Goal: Information Seeking & Learning: Get advice/opinions

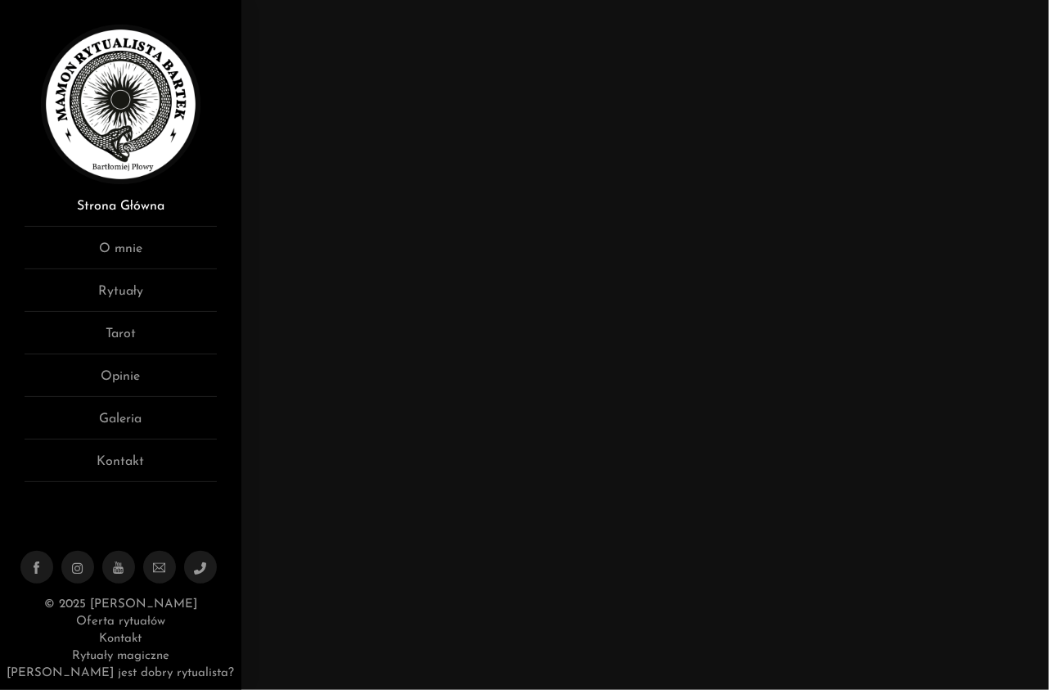
click at [130, 202] on link "Strona Główna" at bounding box center [121, 211] width 192 height 30
click at [130, 248] on link "O mnie" at bounding box center [121, 254] width 192 height 30
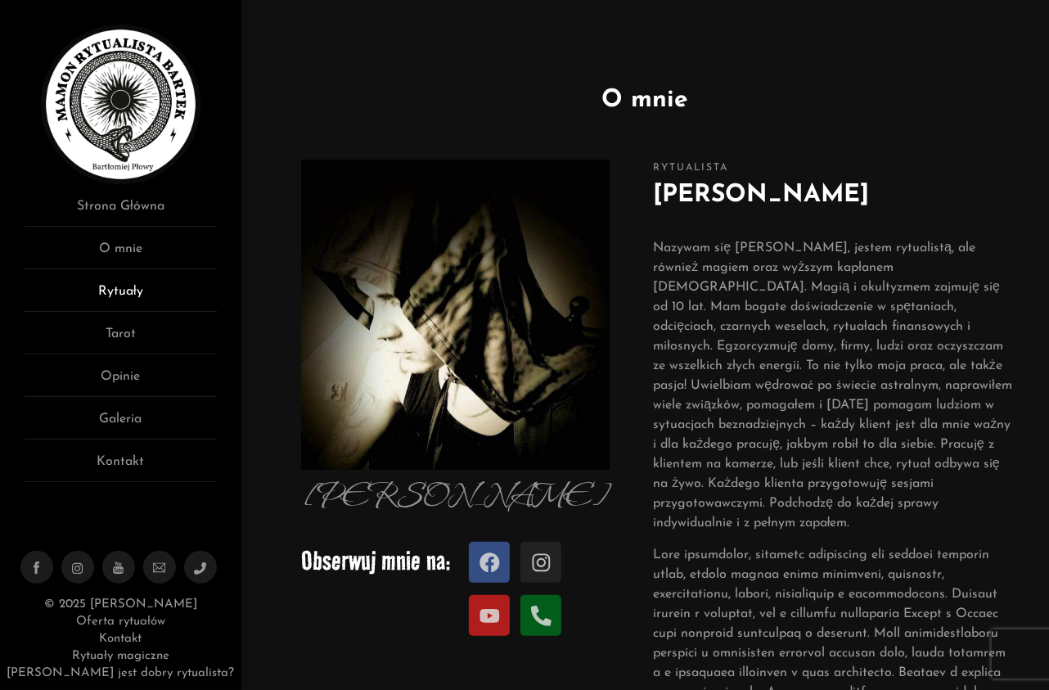
click at [130, 286] on link "Rytuały" at bounding box center [121, 296] width 192 height 30
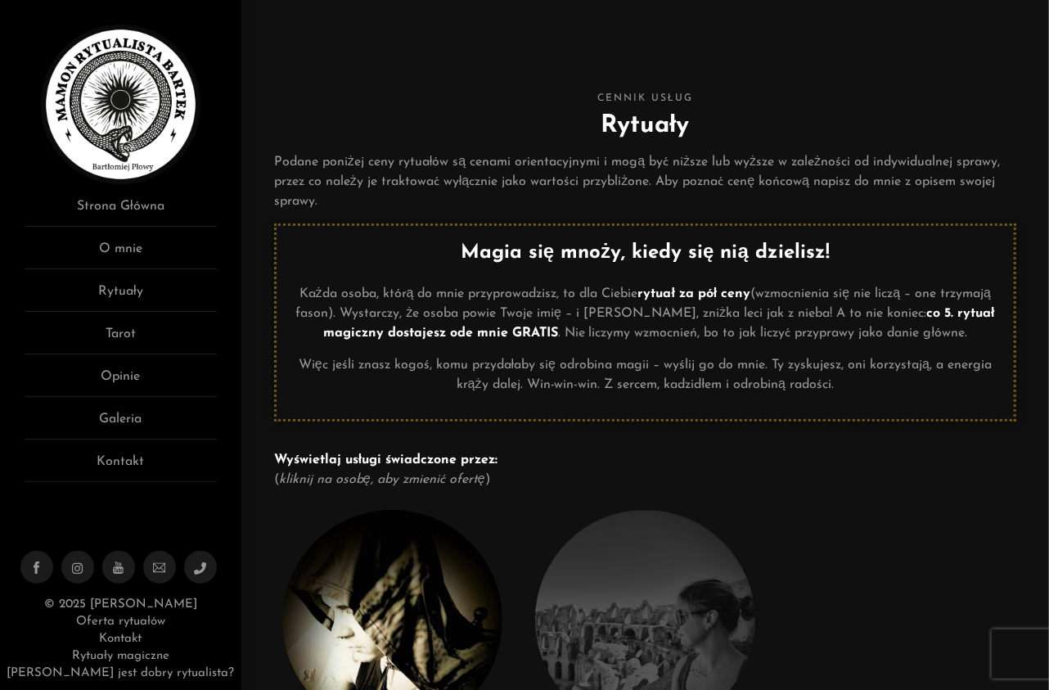
click at [623, 134] on h2 "Rytuały" at bounding box center [645, 125] width 742 height 37
click at [677, 256] on strong "Magia się mnoży, kiedy się nią dzielisz!" at bounding box center [645, 253] width 369 height 20
drag, startPoint x: 947, startPoint y: 317, endPoint x: 662, endPoint y: 361, distance: 288.9
click at [946, 317] on strong "co 5. rytuał magiczny dostajesz ode mnie GRATIS" at bounding box center [659, 323] width 672 height 33
click at [342, 458] on strong "Wyświetlaj usługi świadczone przez:" at bounding box center [385, 459] width 223 height 13
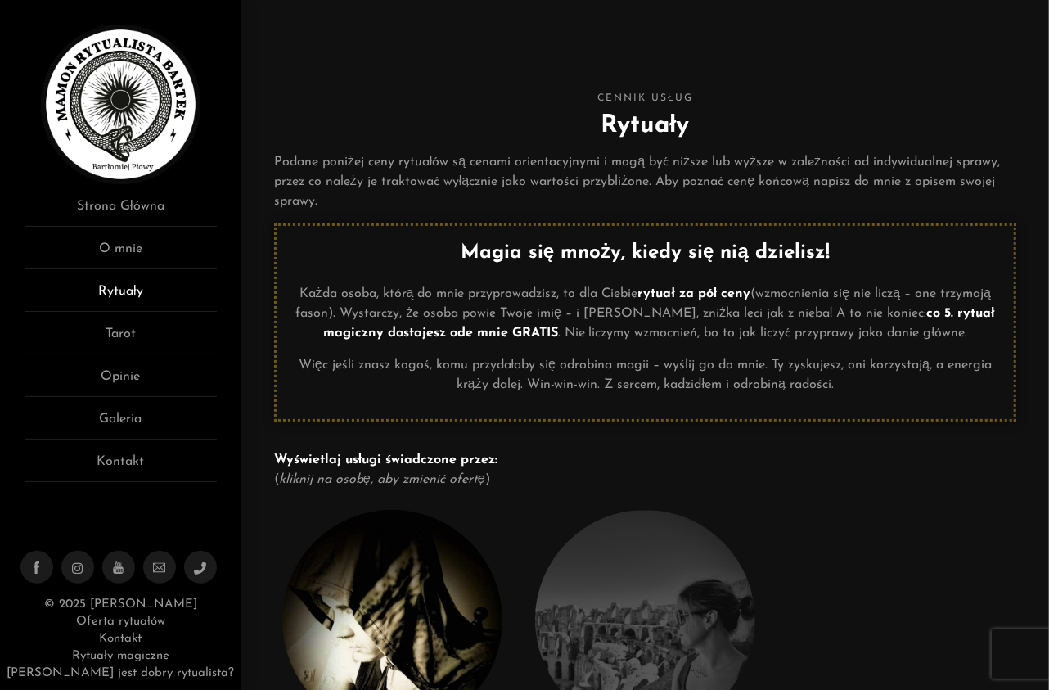
click at [117, 288] on link "Rytuały" at bounding box center [121, 296] width 192 height 30
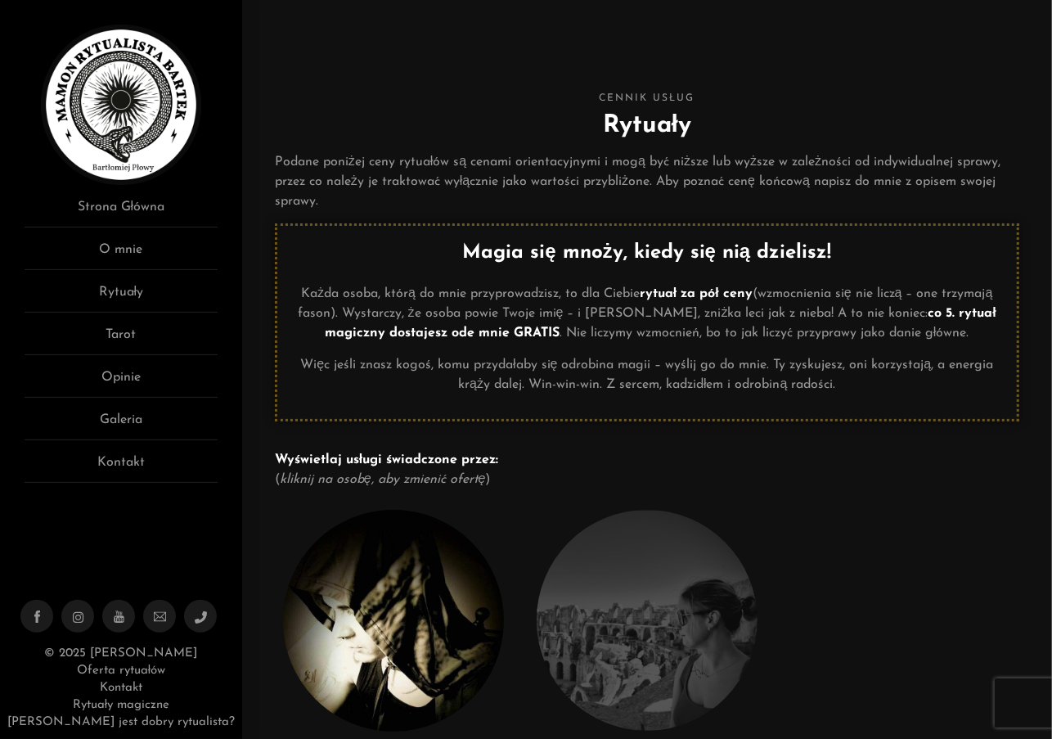
click at [320, 422] on div at bounding box center [647, 435] width 744 height 29
click at [448, 334] on strong "co 5. rytuał magiczny dostajesz ode mnie GRATIS" at bounding box center [661, 323] width 672 height 33
click at [551, 254] on strong "Magia się mnoży, kiedy się nią dzielisz!" at bounding box center [646, 253] width 369 height 20
click at [134, 330] on link "Tarot" at bounding box center [121, 340] width 193 height 30
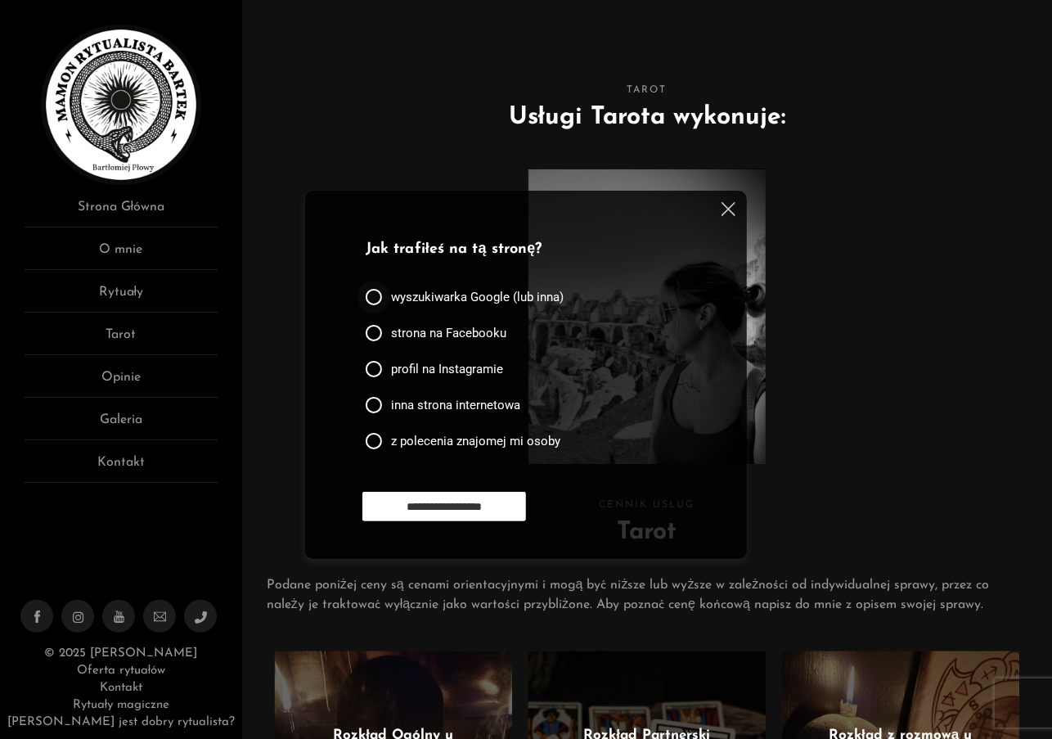
click at [375, 302] on div at bounding box center [374, 297] width 16 height 16
click at [435, 506] on input "**********" at bounding box center [444, 506] width 164 height 29
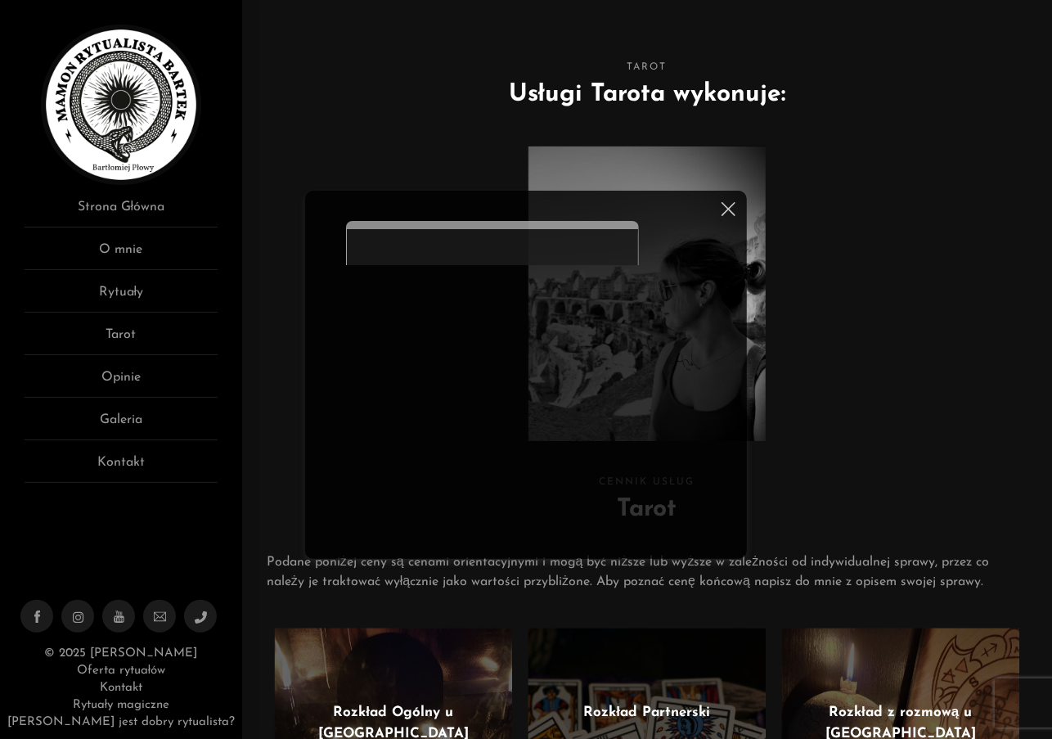
scroll to position [47, 0]
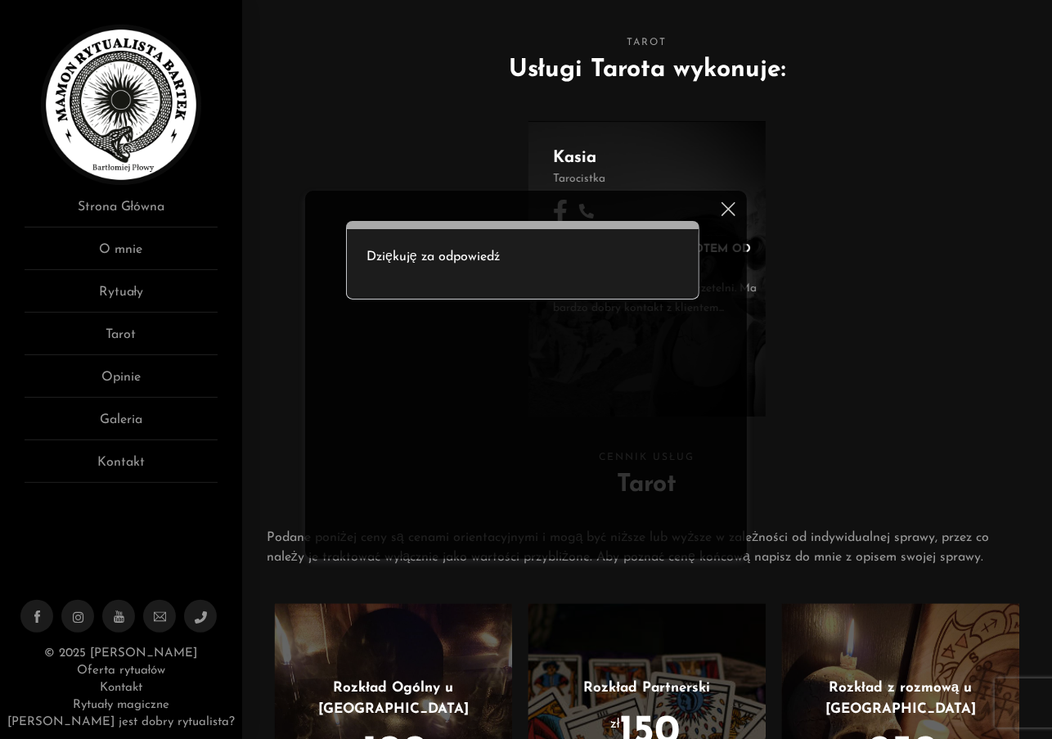
drag, startPoint x: 726, startPoint y: 209, endPoint x: 685, endPoint y: 216, distance: 42.2
click at [726, 209] on img at bounding box center [729, 209] width 14 height 14
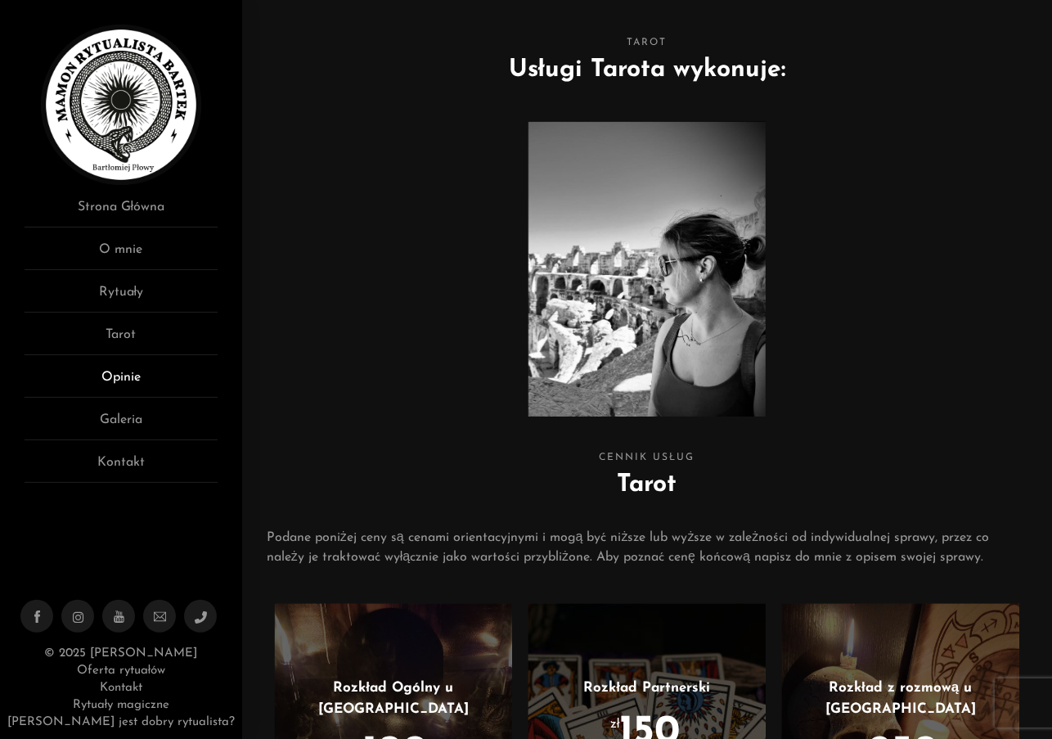
click at [127, 372] on link "Opinie" at bounding box center [121, 382] width 193 height 30
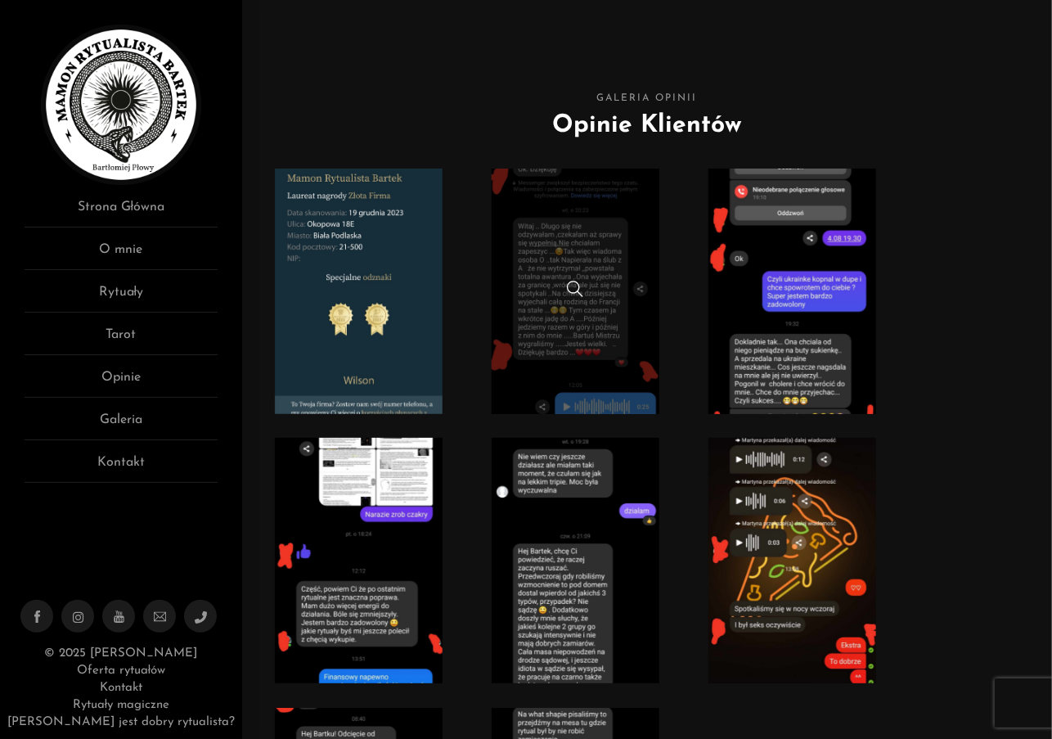
click at [566, 317] on link at bounding box center [576, 291] width 168 height 245
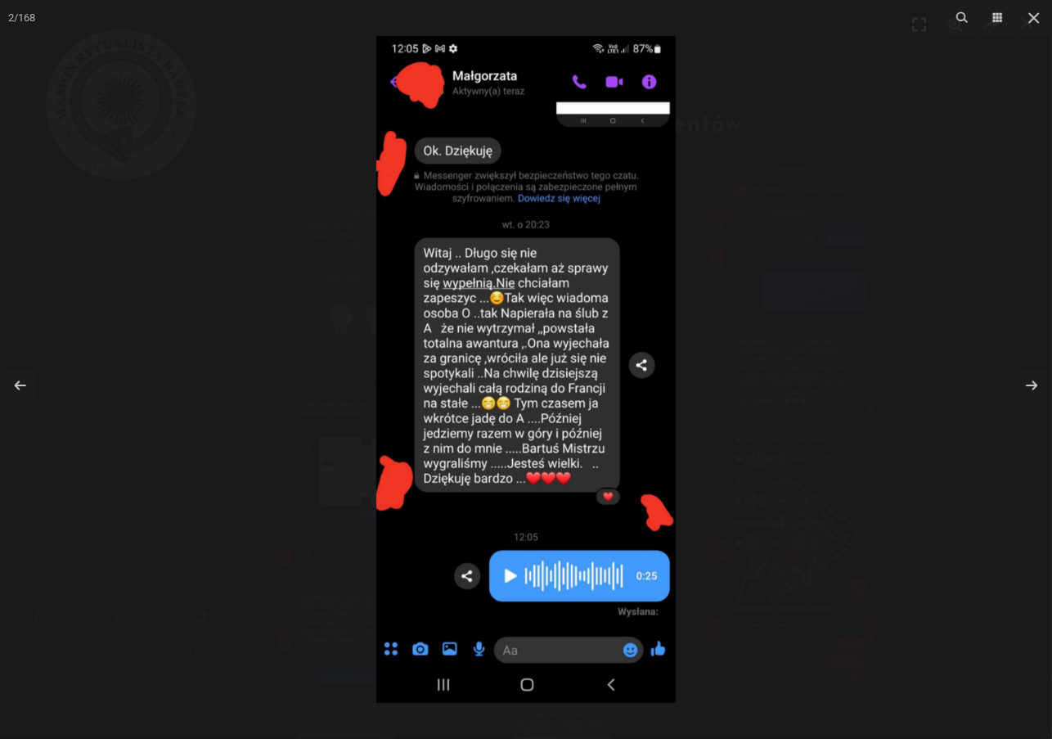
click at [652, 368] on img at bounding box center [525, 369] width 299 height 667
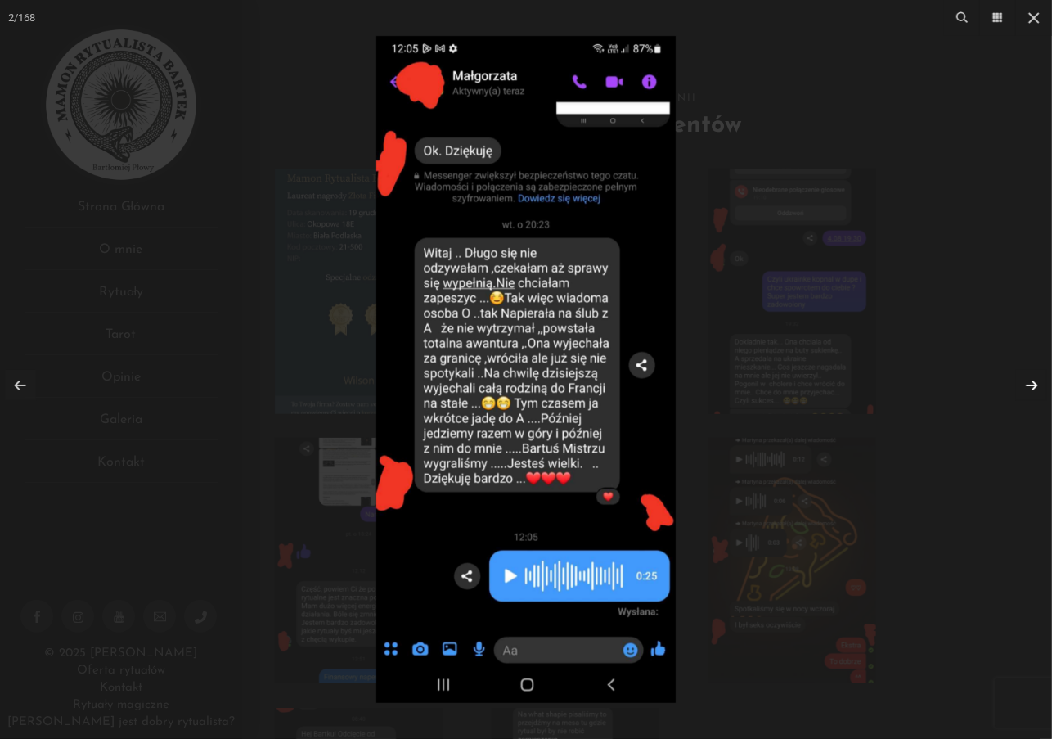
click at [1036, 383] on link at bounding box center [1031, 385] width 31 height 31
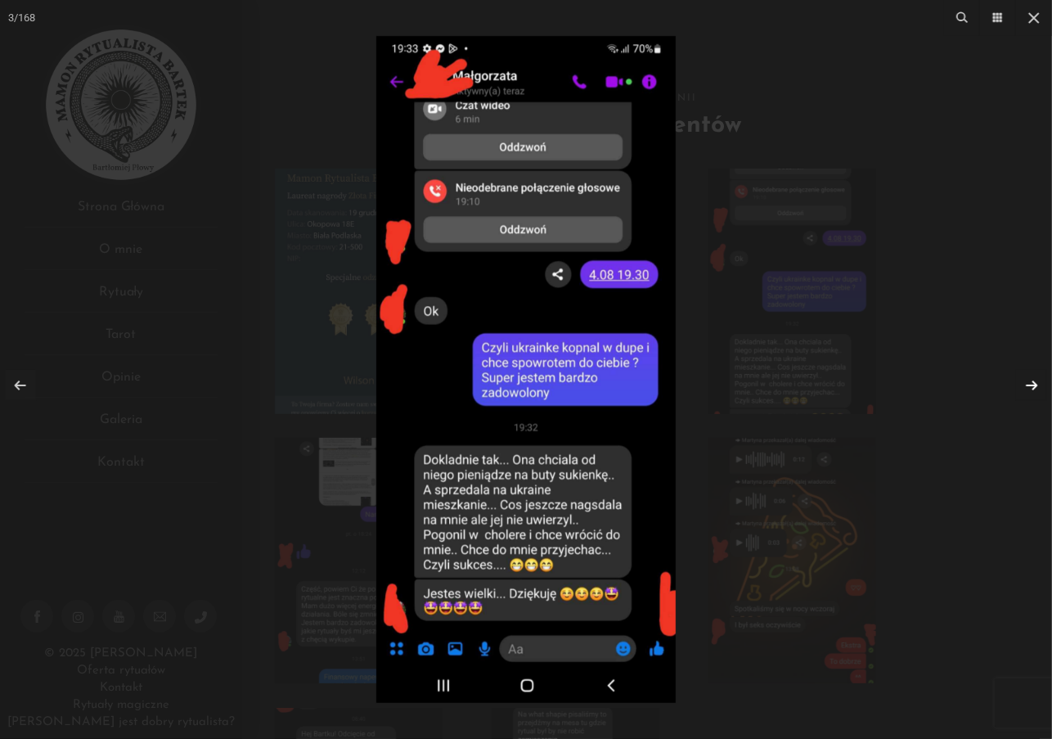
click at [1032, 381] on link at bounding box center [1031, 385] width 31 height 31
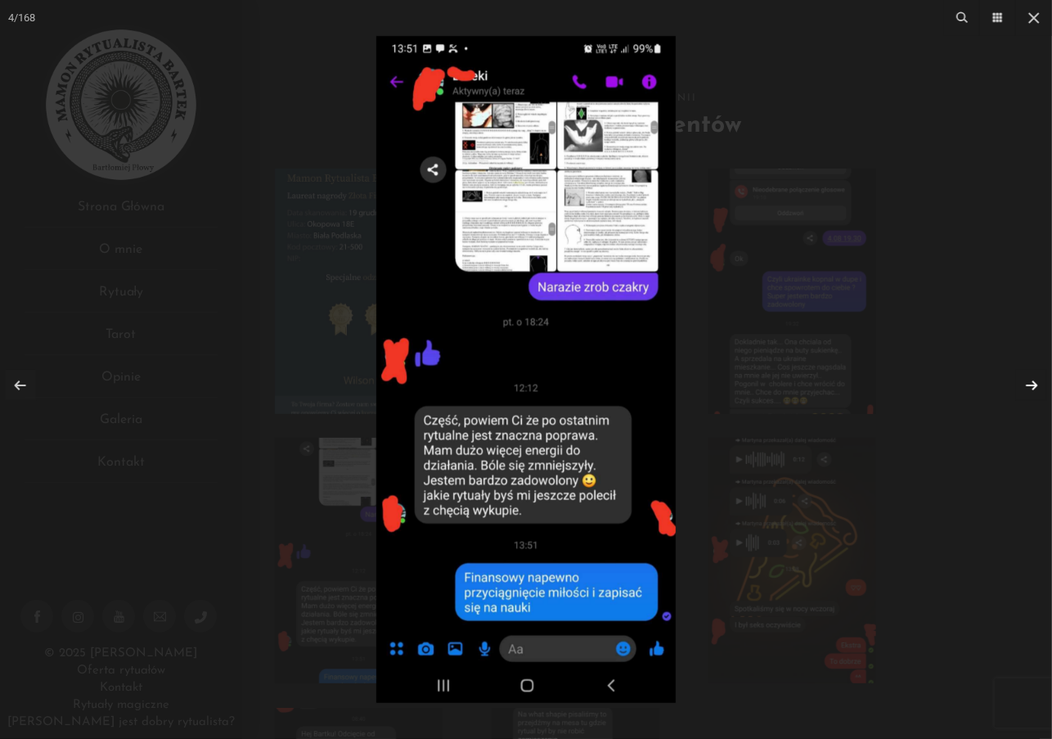
click at [1028, 381] on link at bounding box center [1031, 385] width 31 height 31
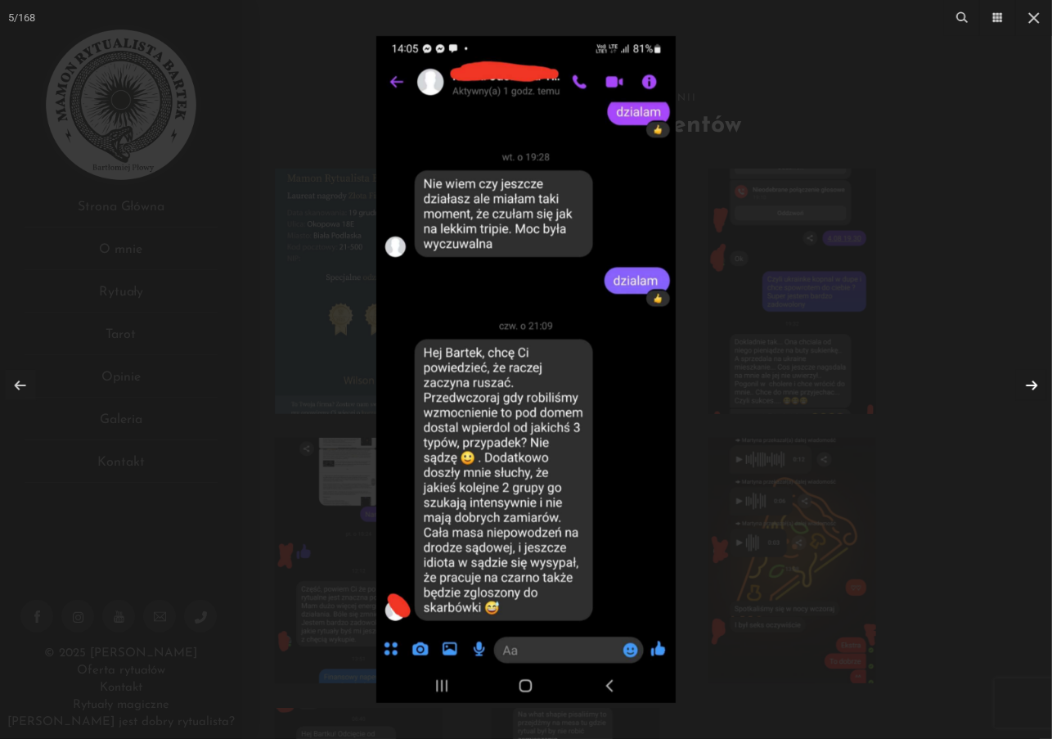
click at [1032, 387] on link at bounding box center [1031, 385] width 31 height 31
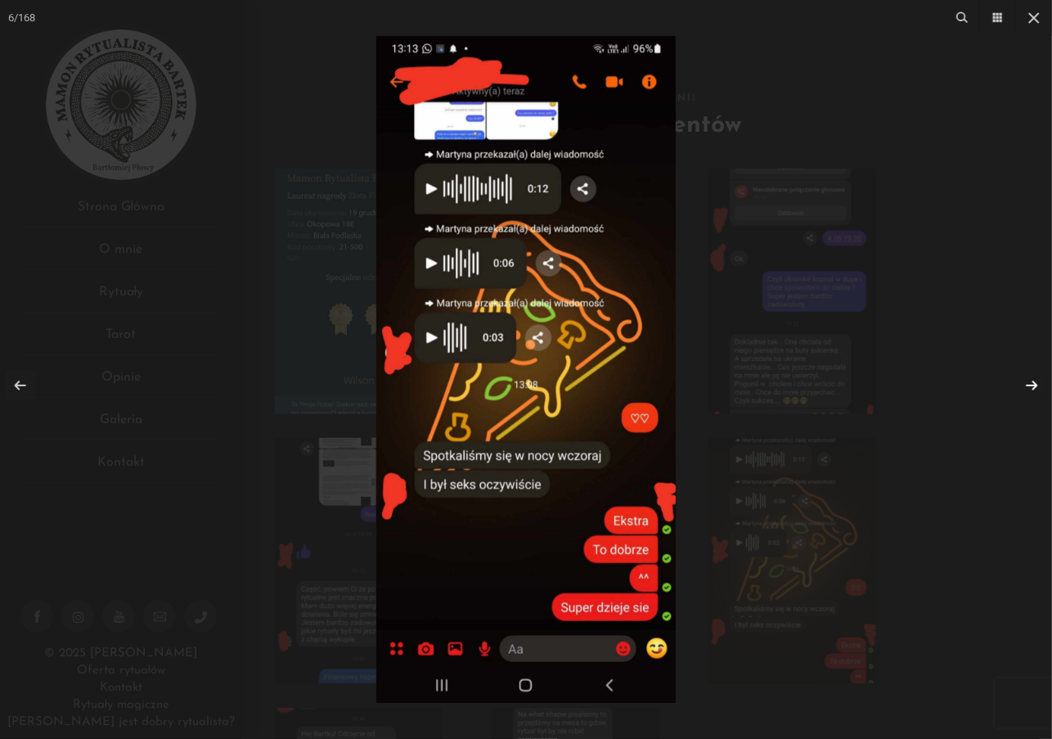
click at [1032, 386] on link at bounding box center [1031, 385] width 31 height 31
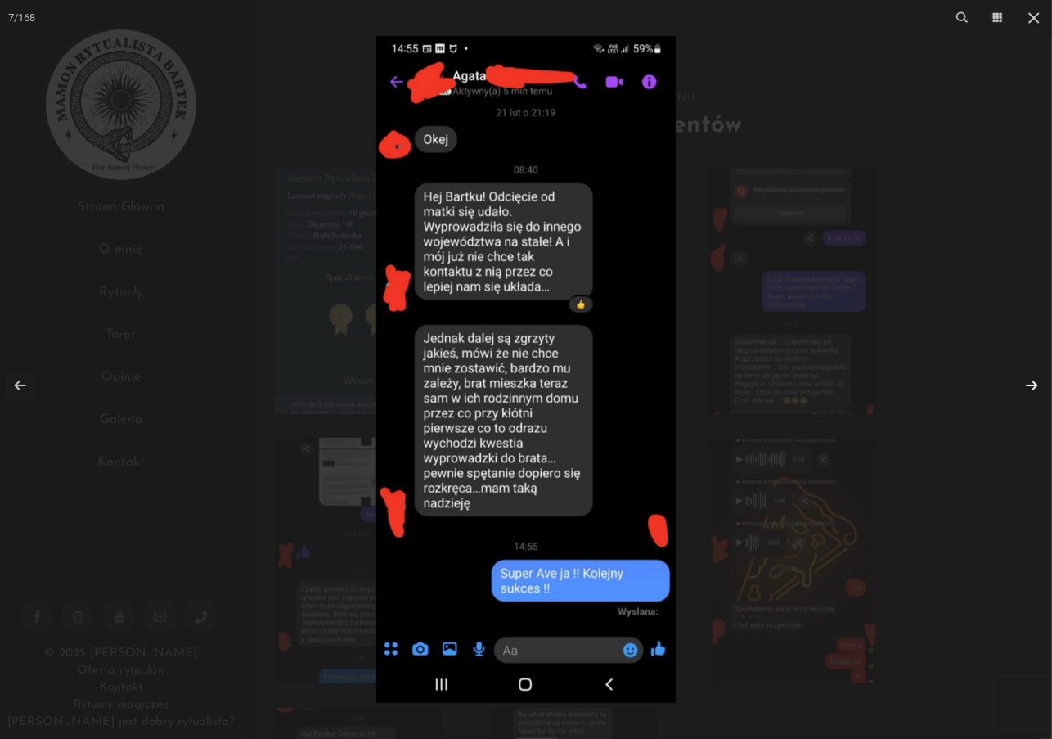
click at [1032, 386] on link at bounding box center [1031, 385] width 31 height 31
